Goal: Transaction & Acquisition: Purchase product/service

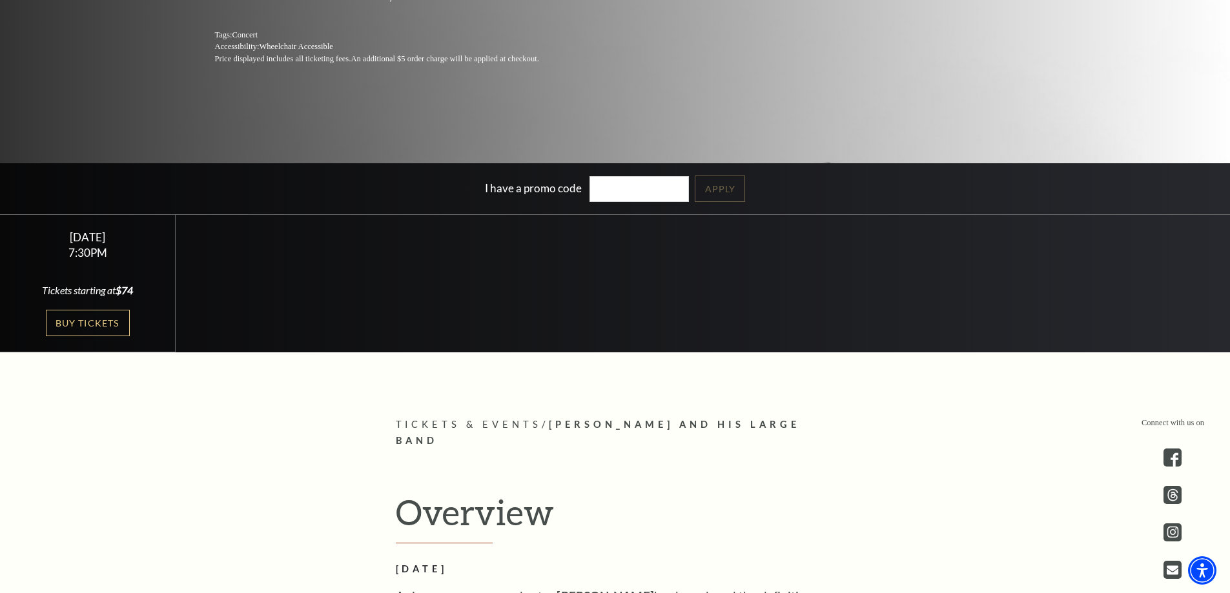
scroll to position [431, 0]
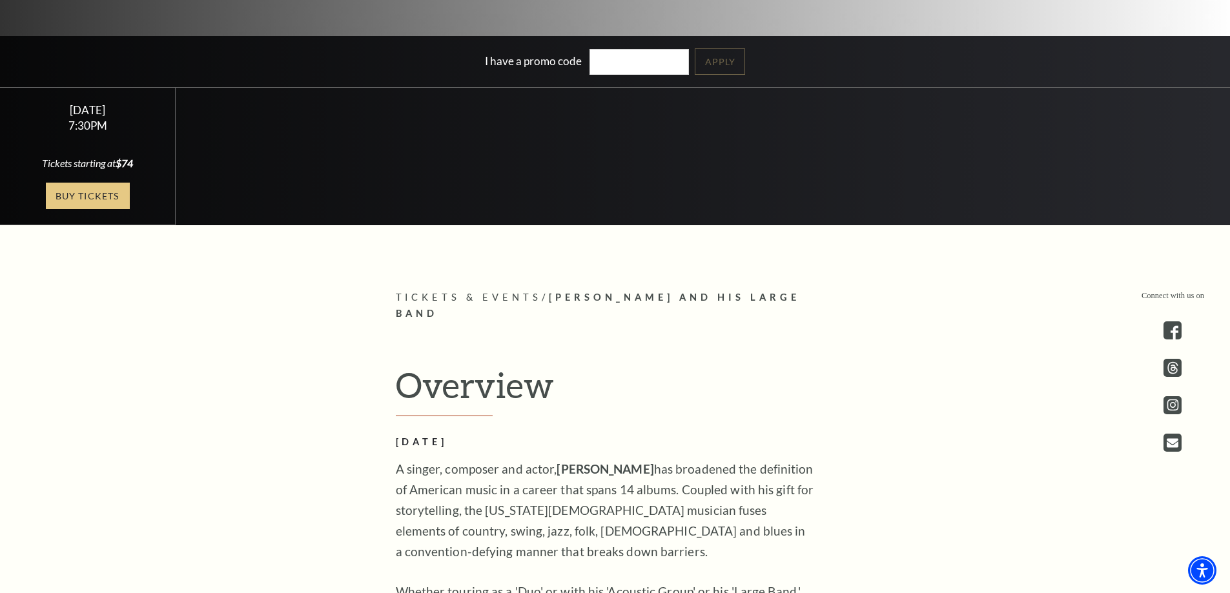
click at [74, 196] on link "Buy Tickets" at bounding box center [88, 196] width 84 height 26
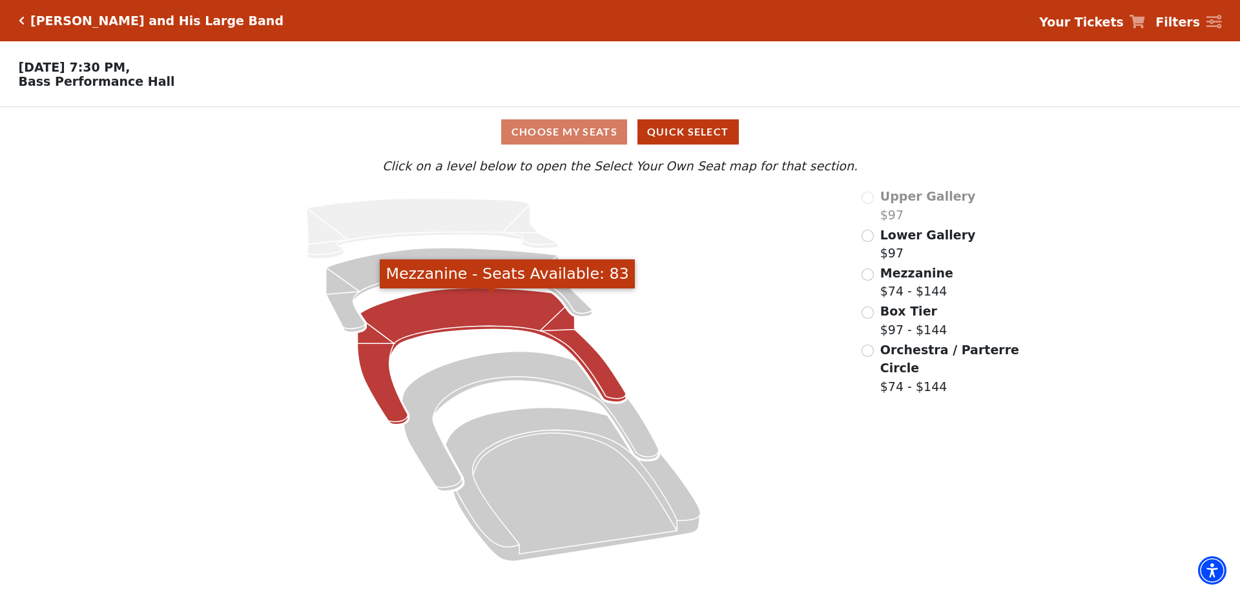
click at [424, 333] on icon "Mezzanine - Seats Available: 83" at bounding box center [492, 357] width 269 height 137
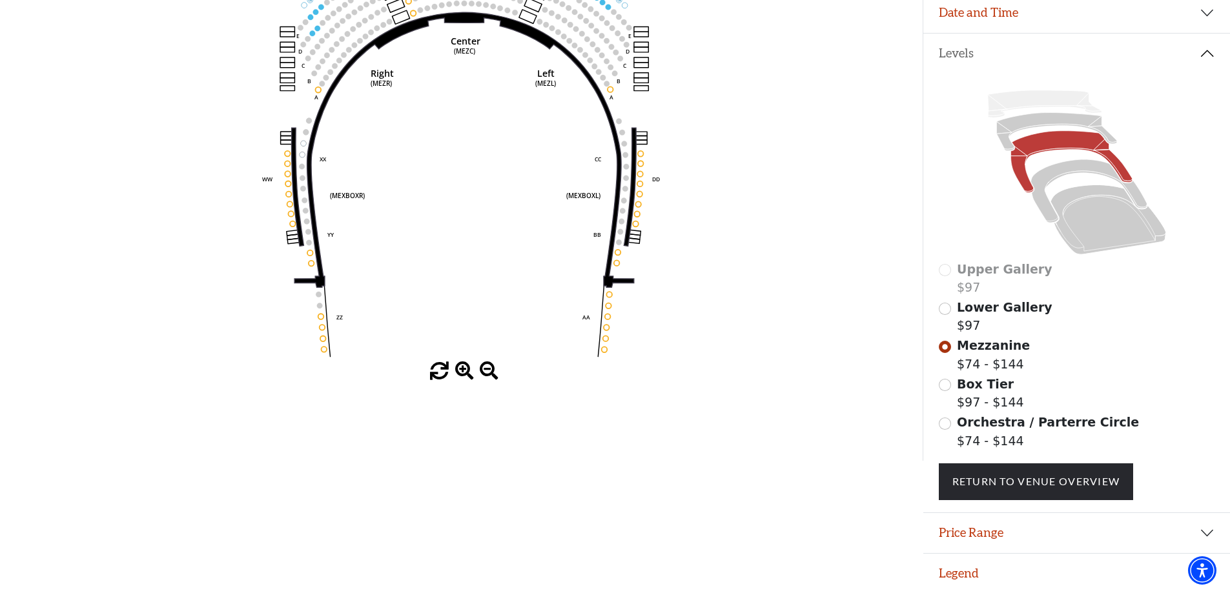
scroll to position [249, 0]
